Goal: Check status: Check status

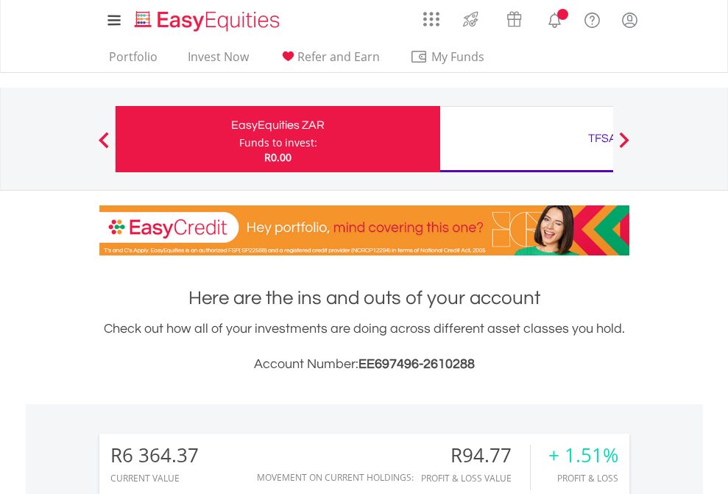
scroll to position [141, 231]
click at [239, 139] on div "Funds to invest:" at bounding box center [278, 142] width 78 height 15
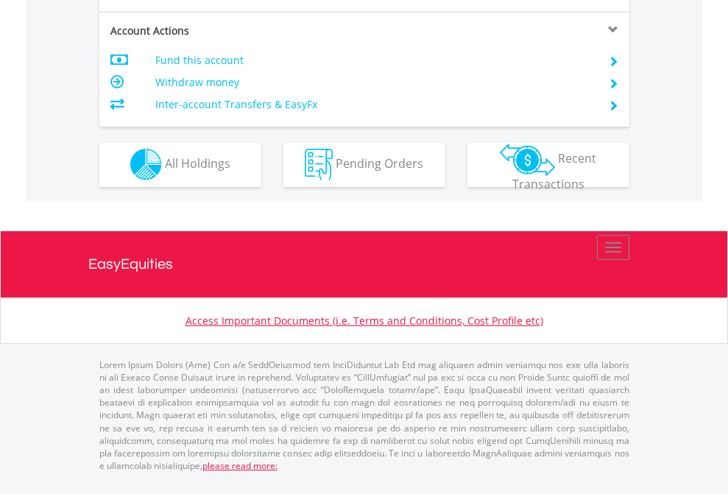
scroll to position [1376, 0]
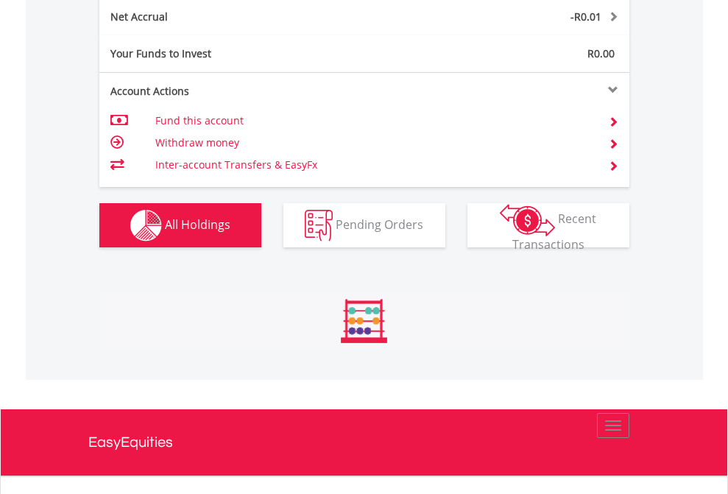
scroll to position [141, 231]
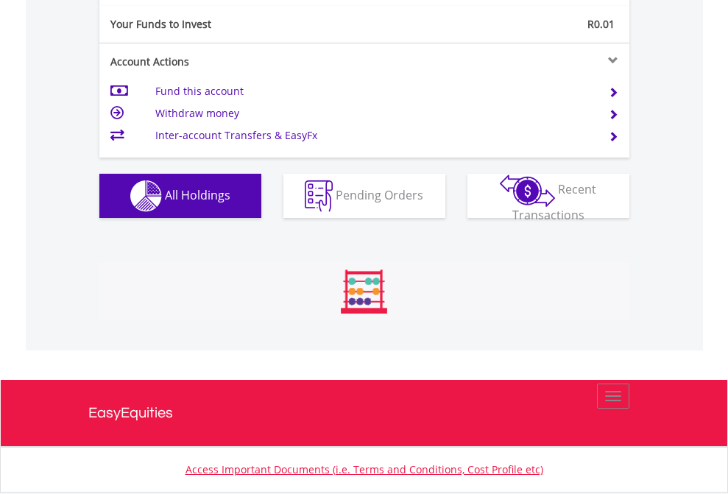
scroll to position [141, 231]
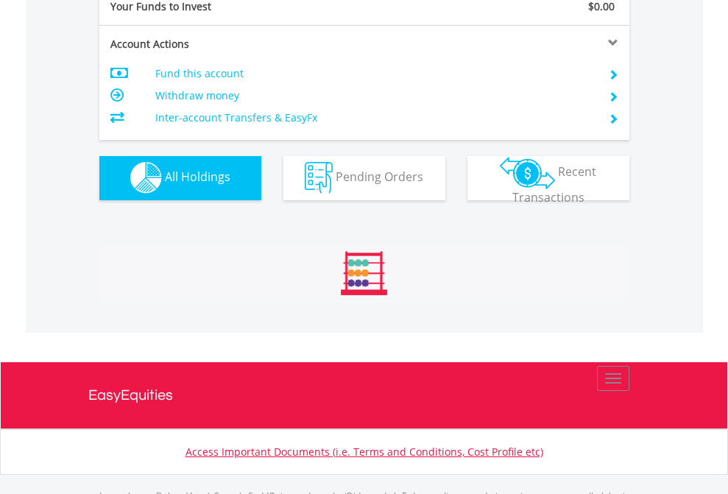
scroll to position [1457, 0]
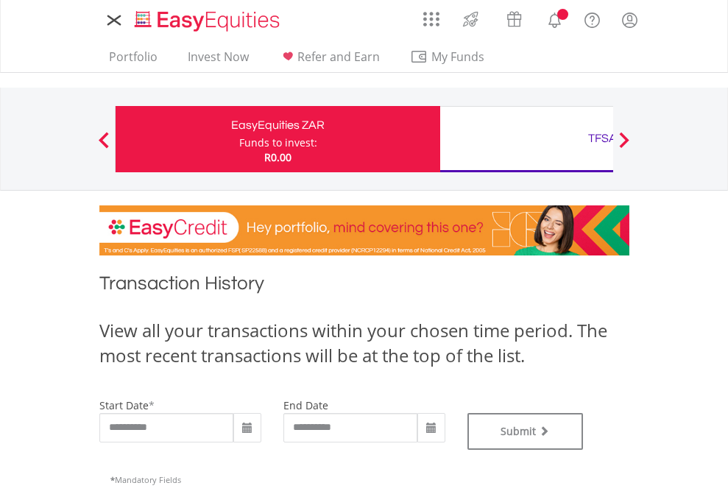
type input "**********"
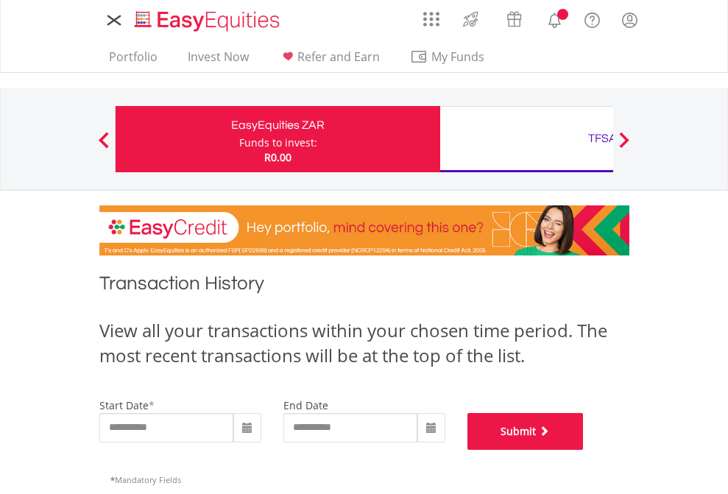
click at [584, 450] on button "Submit" at bounding box center [525, 431] width 116 height 37
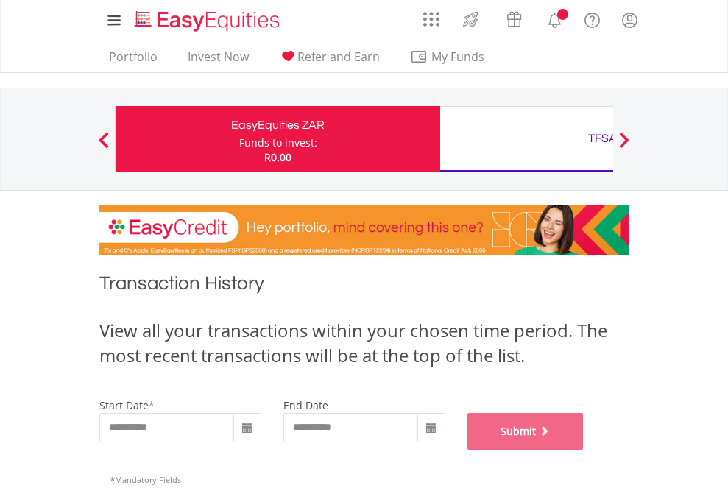
scroll to position [597, 0]
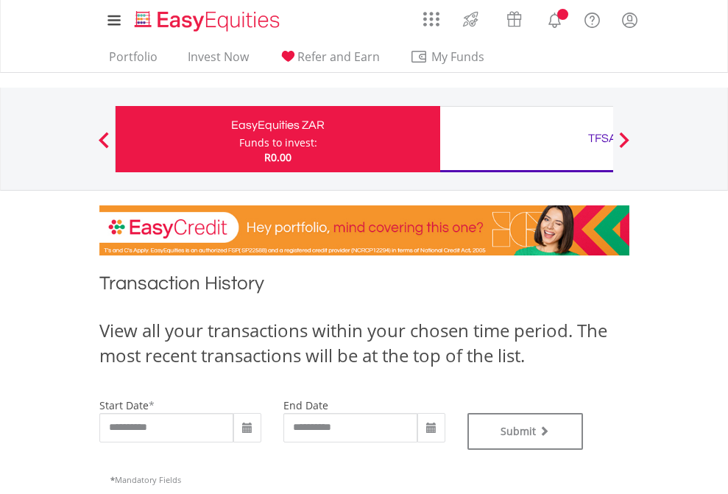
click at [526, 139] on div "TFSA" at bounding box center [602, 138] width 307 height 21
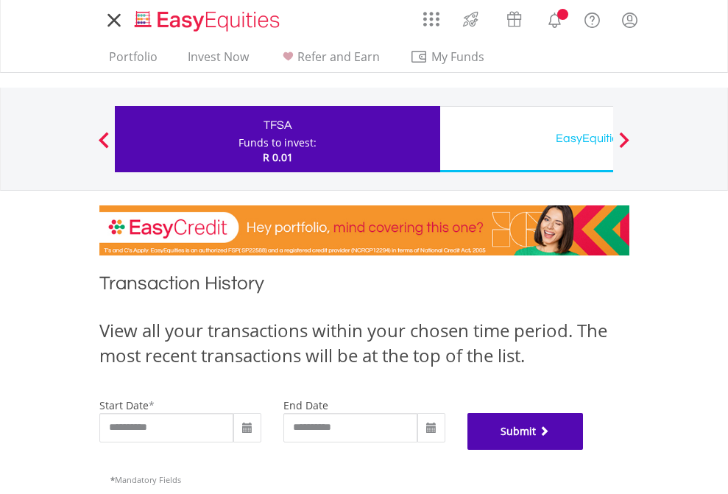
click at [584, 450] on button "Submit" at bounding box center [525, 431] width 116 height 37
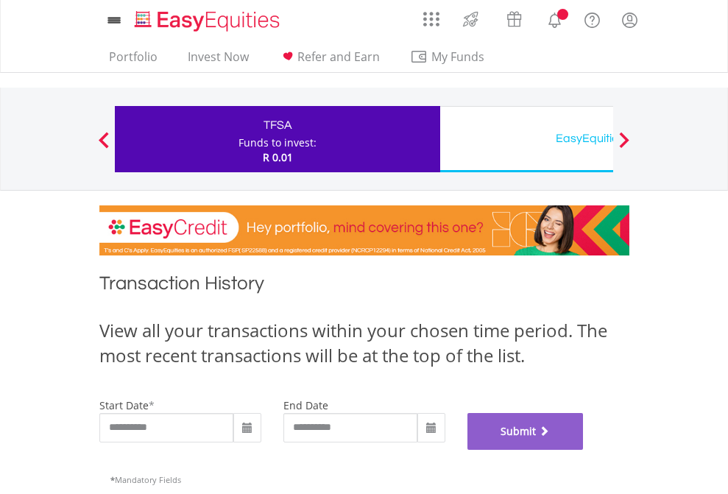
scroll to position [597, 0]
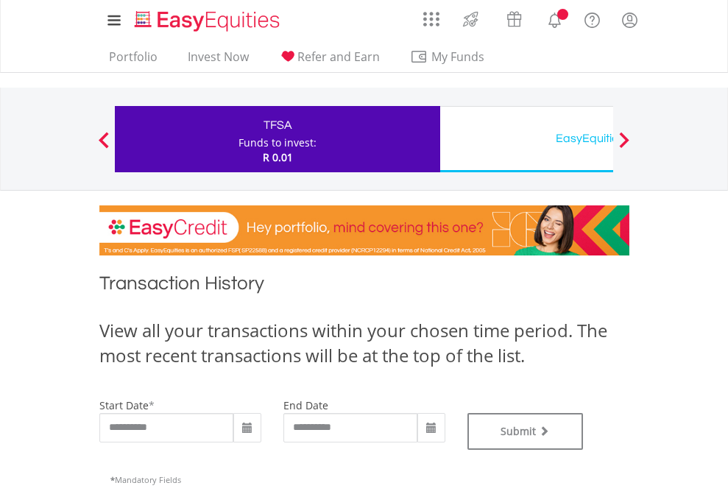
click at [526, 139] on div "EasyEquities USD" at bounding box center [602, 138] width 307 height 21
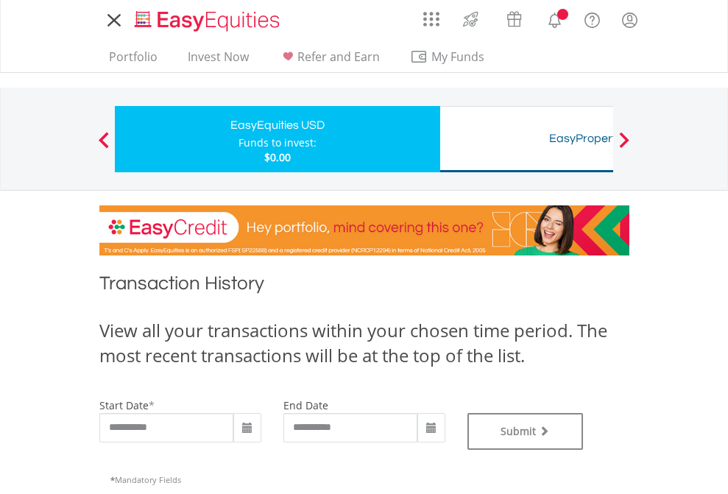
type input "**********"
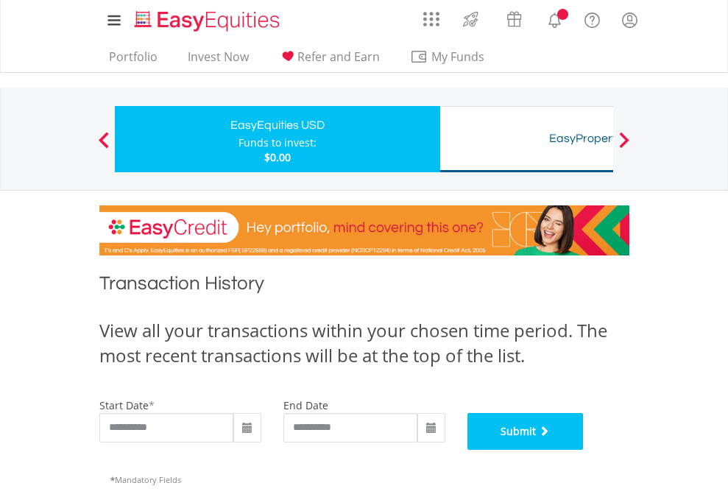
click at [584, 450] on button "Submit" at bounding box center [525, 431] width 116 height 37
